Goal: Task Accomplishment & Management: Use online tool/utility

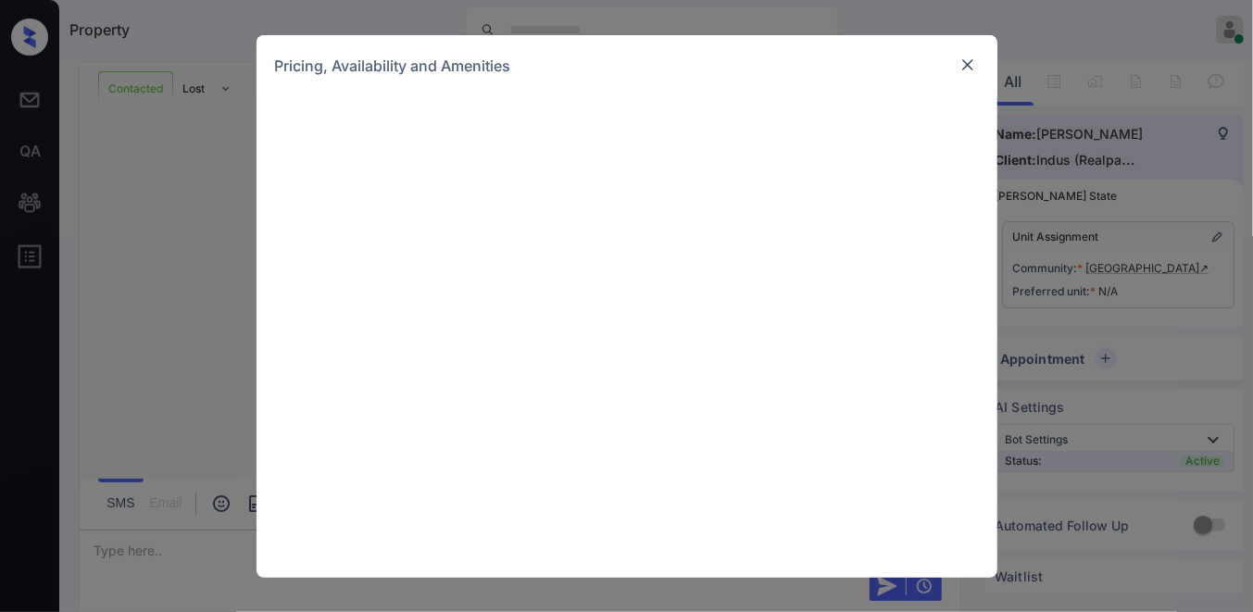
scroll to position [2530, 0]
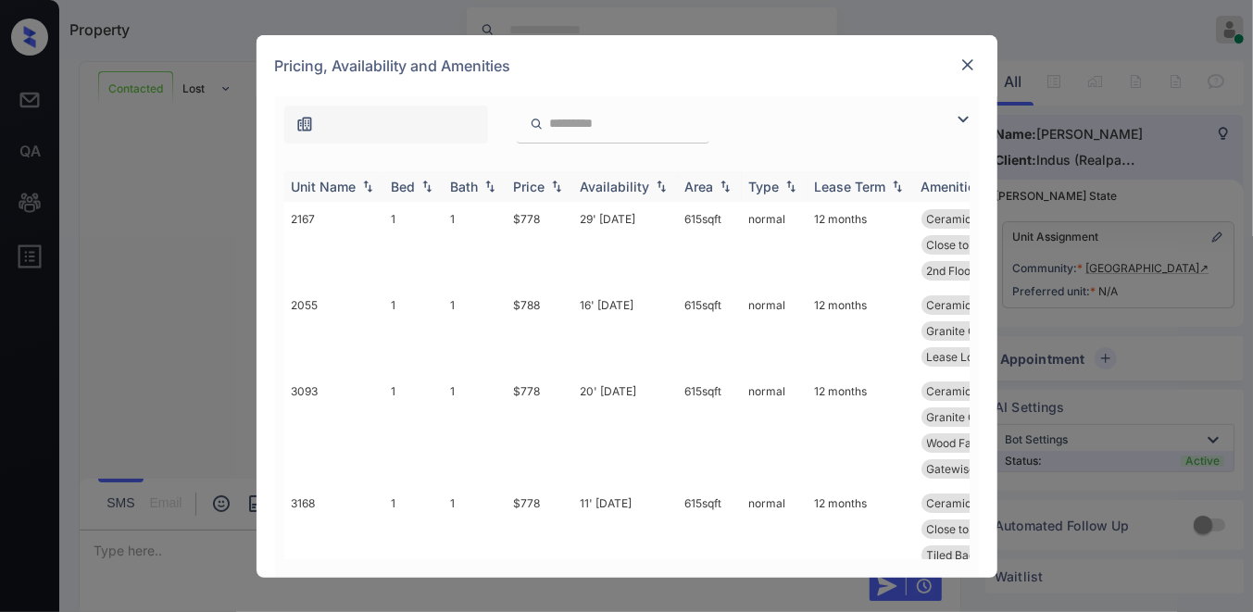
click at [538, 196] on th "Price" at bounding box center [540, 186] width 67 height 31
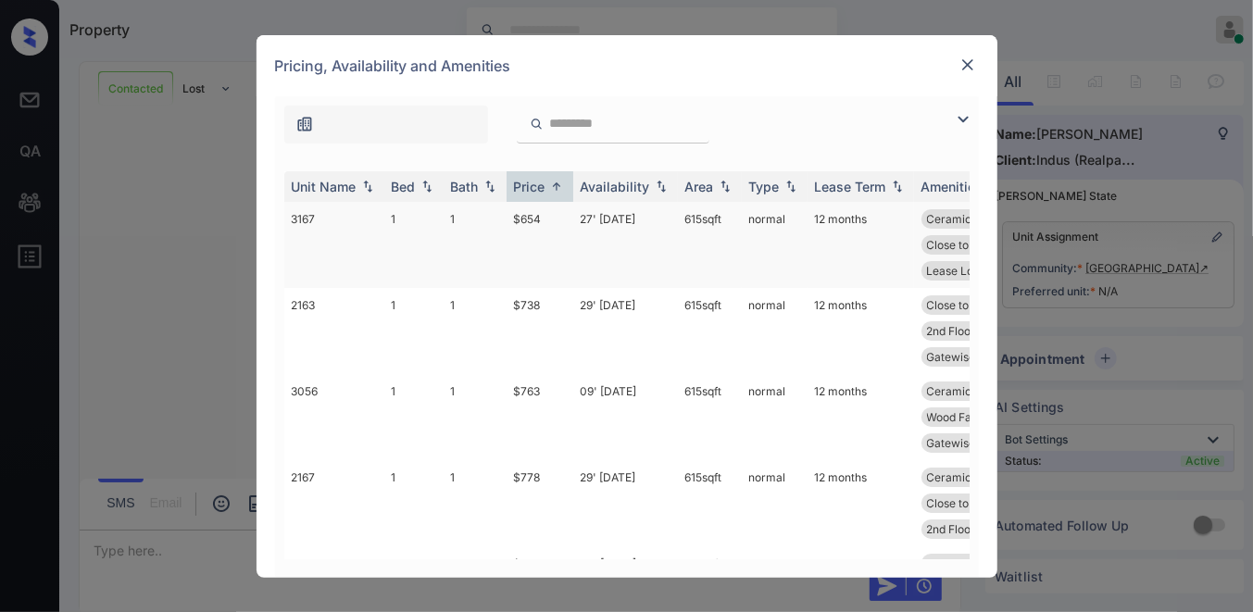
click at [554, 217] on td "$654" at bounding box center [540, 245] width 67 height 86
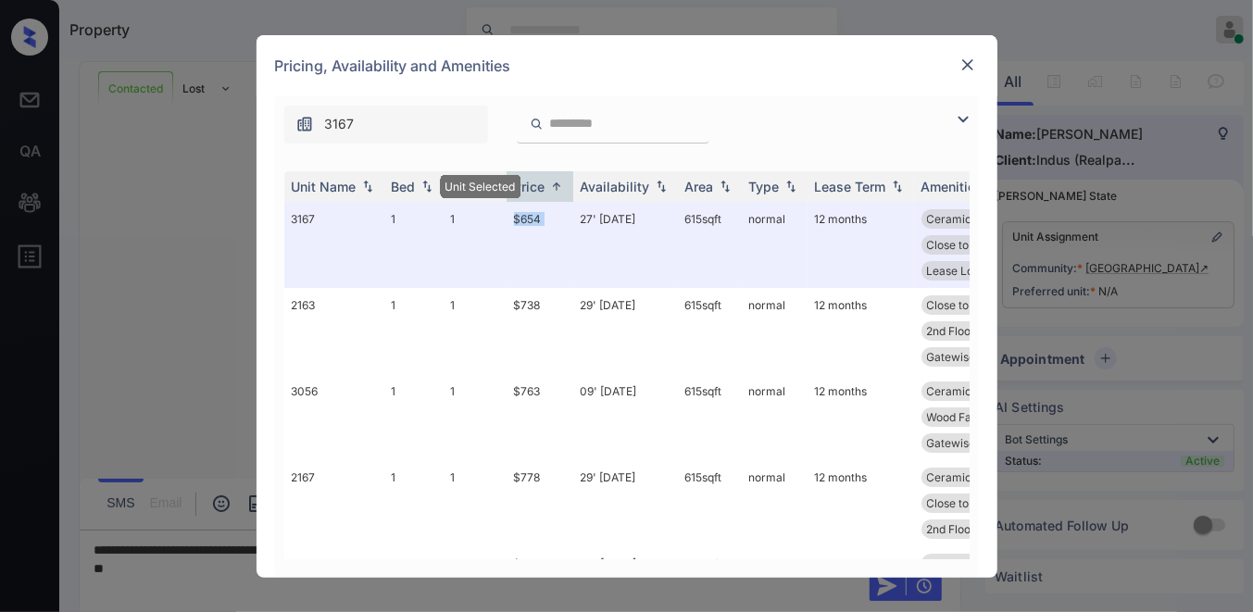
click at [965, 62] on img at bounding box center [967, 65] width 19 height 19
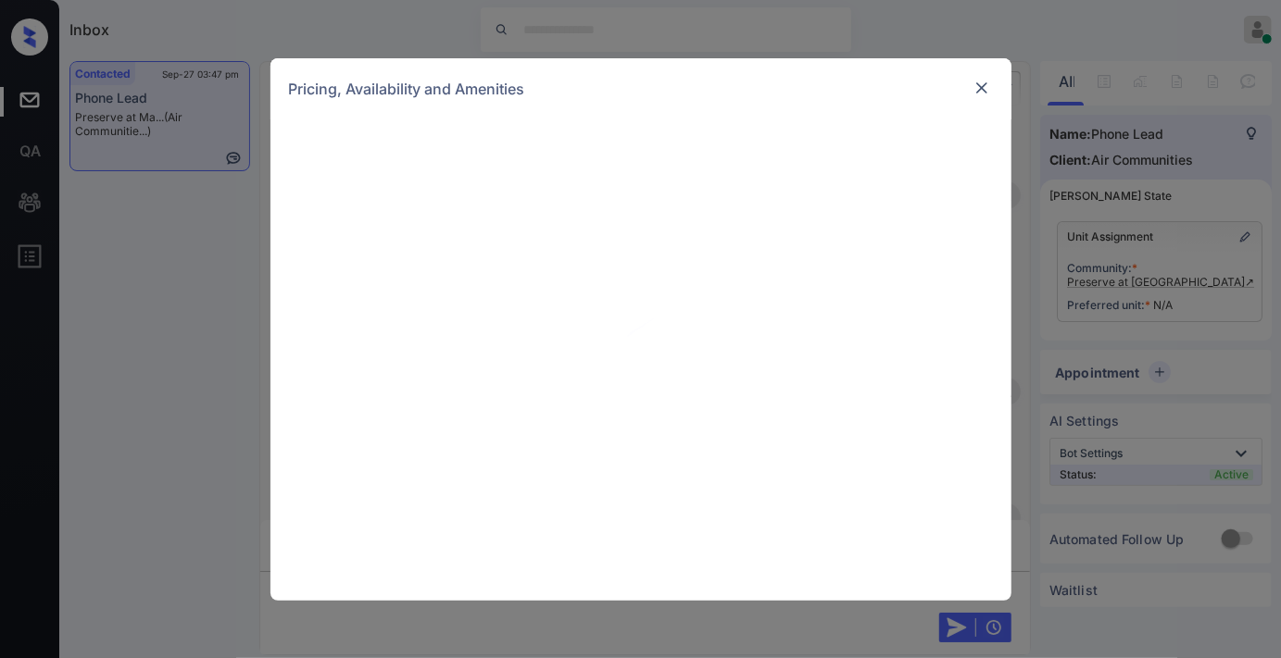
scroll to position [2008, 0]
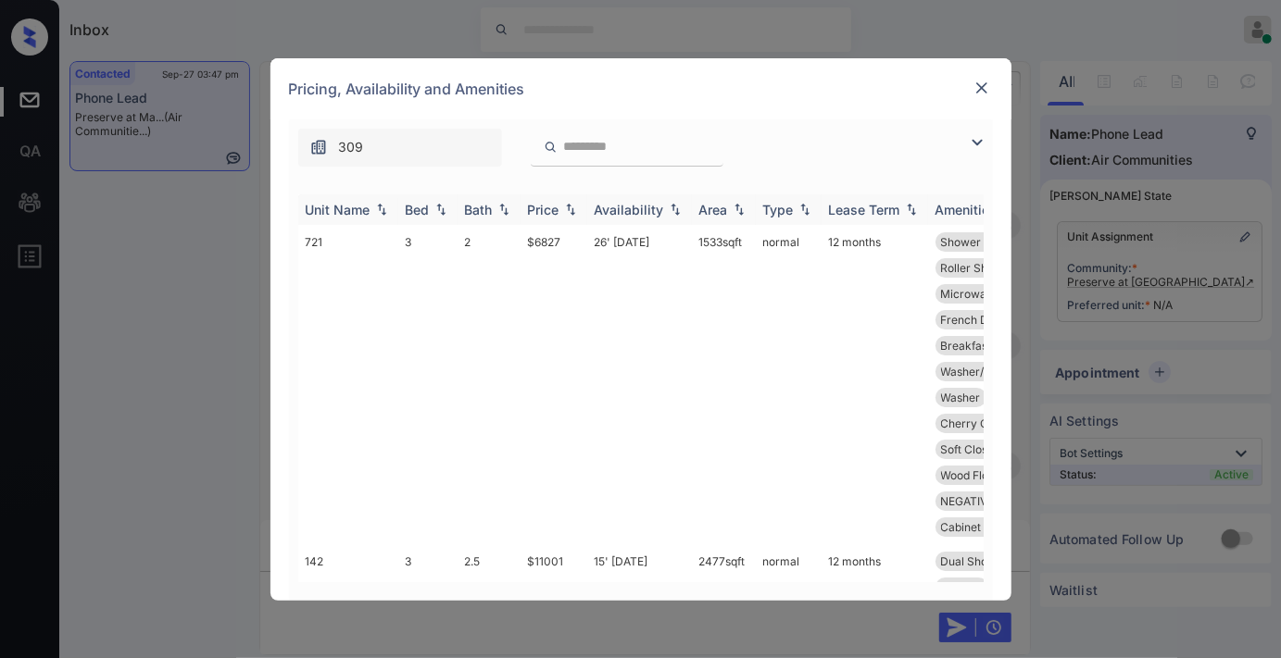
click at [569, 213] on img at bounding box center [570, 209] width 19 height 13
click at [569, 213] on img at bounding box center [570, 210] width 19 height 14
click at [970, 144] on img at bounding box center [977, 142] width 22 height 22
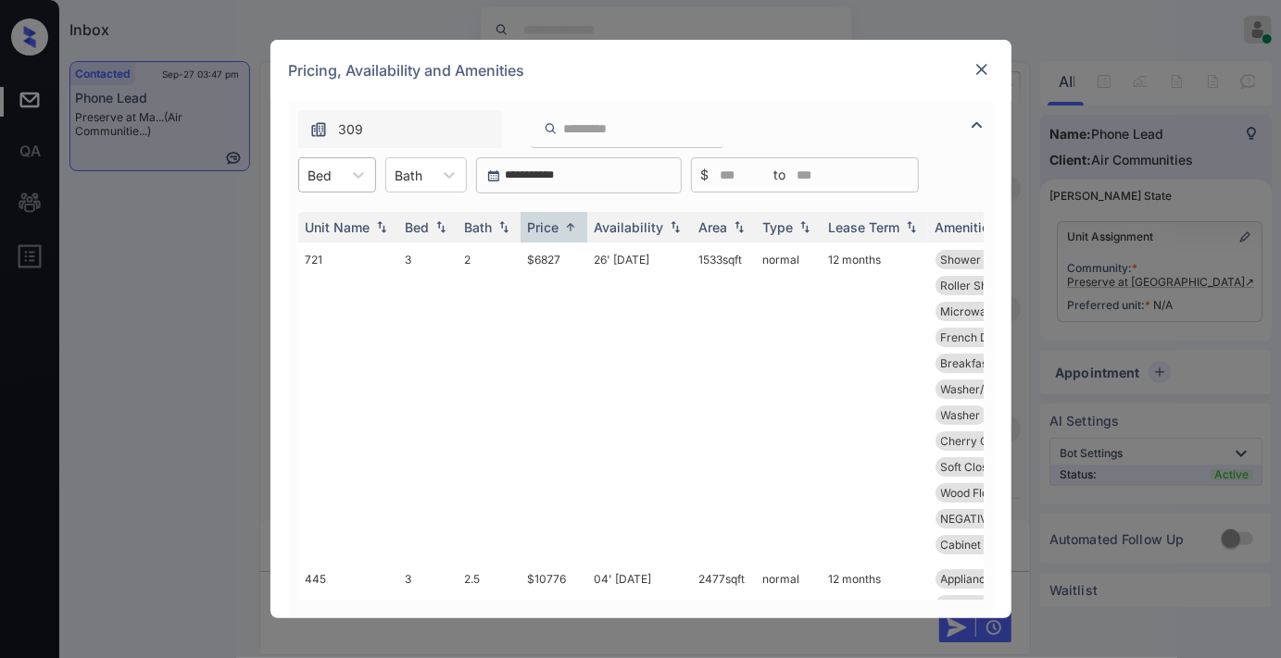
click at [325, 166] on div at bounding box center [320, 175] width 24 height 19
click at [824, 107] on div "309" at bounding box center [641, 124] width 704 height 47
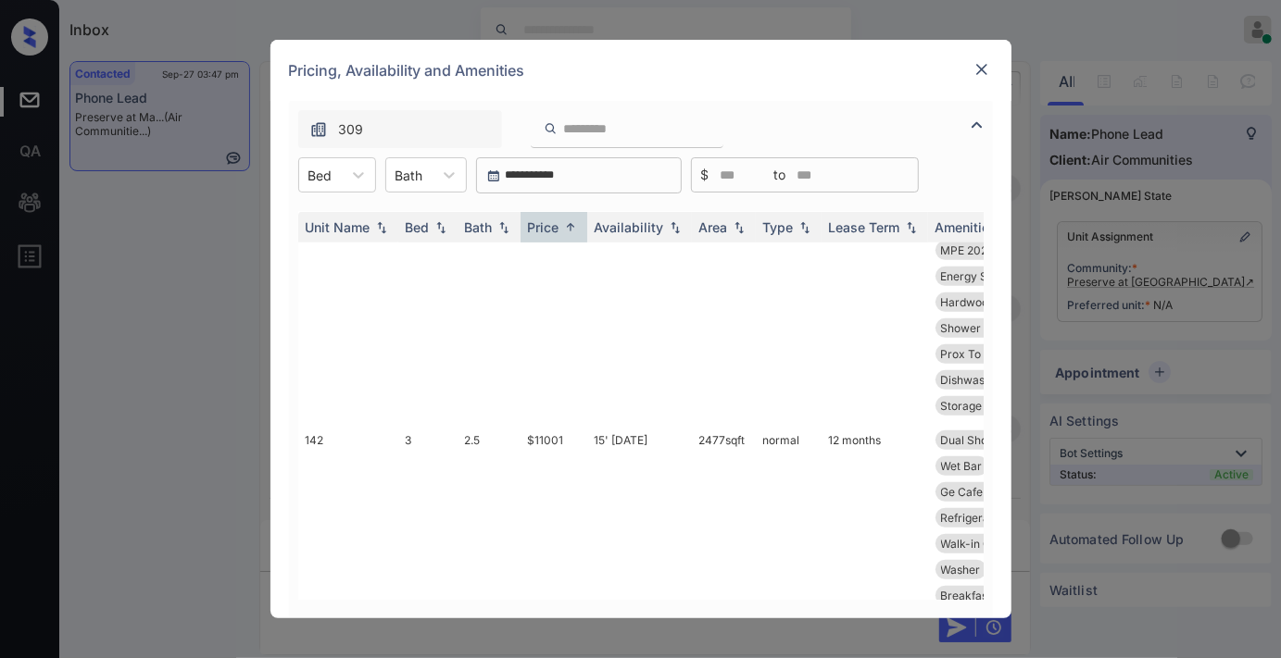
scroll to position [718, 0]
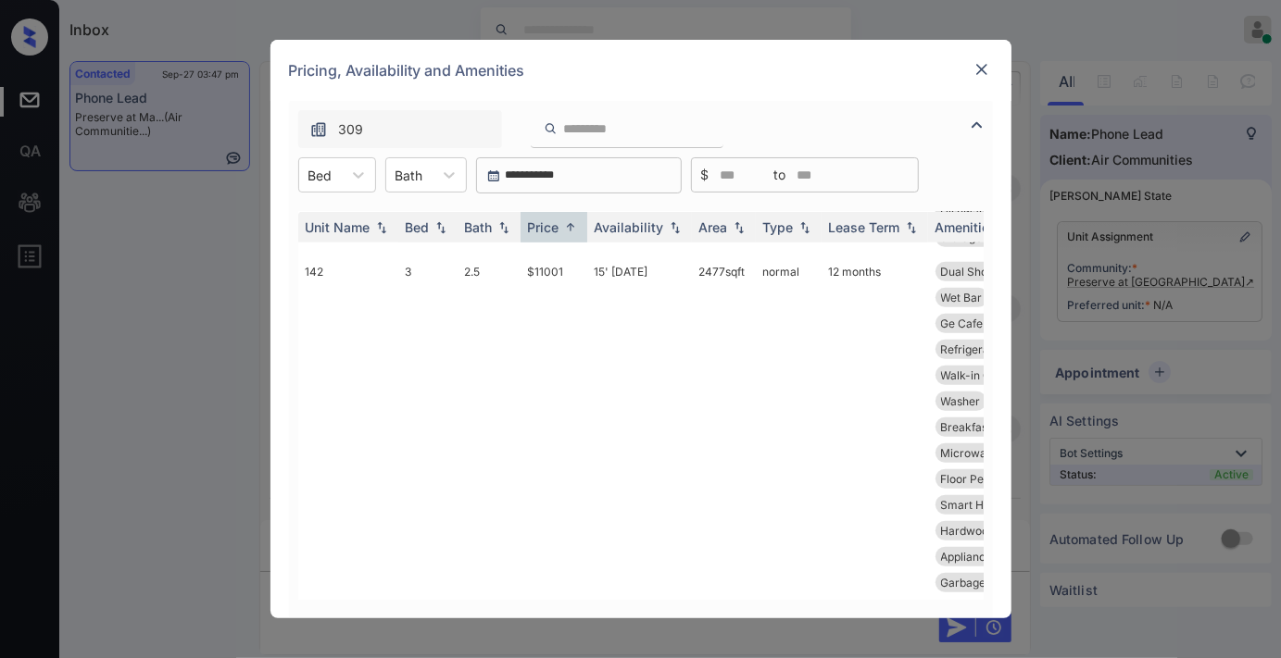
click at [982, 68] on img at bounding box center [981, 69] width 19 height 19
